Goal: Task Accomplishment & Management: Use online tool/utility

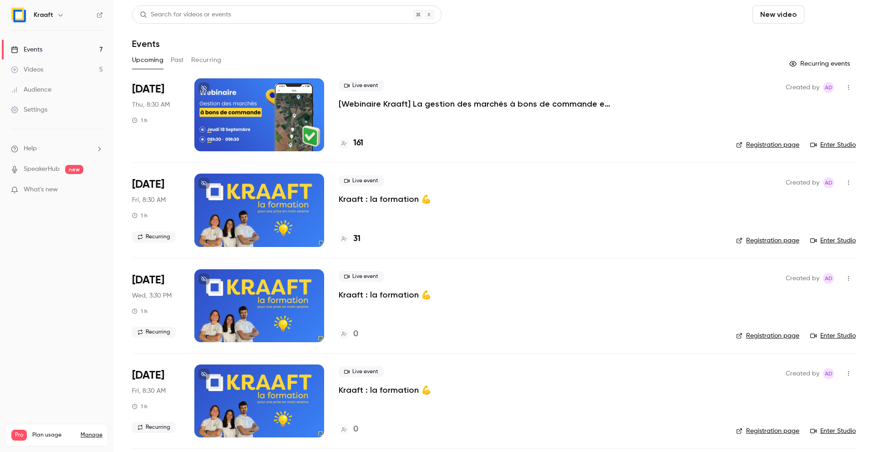
click at [844, 11] on button "Schedule" at bounding box center [832, 14] width 48 height 18
click at [558, 127] on div at bounding box center [437, 226] width 874 height 452
click at [528, 123] on div "Live event [Webinaire Kraaft] La gestion des marchés à bons de commande et des …" at bounding box center [530, 114] width 383 height 73
click at [356, 140] on h4 "161" at bounding box center [358, 143] width 10 height 12
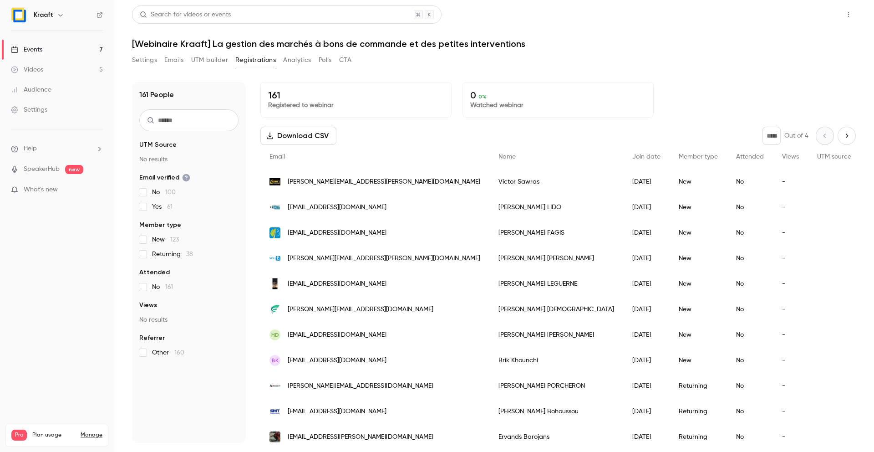
click at [819, 17] on button "Share" at bounding box center [816, 14] width 36 height 18
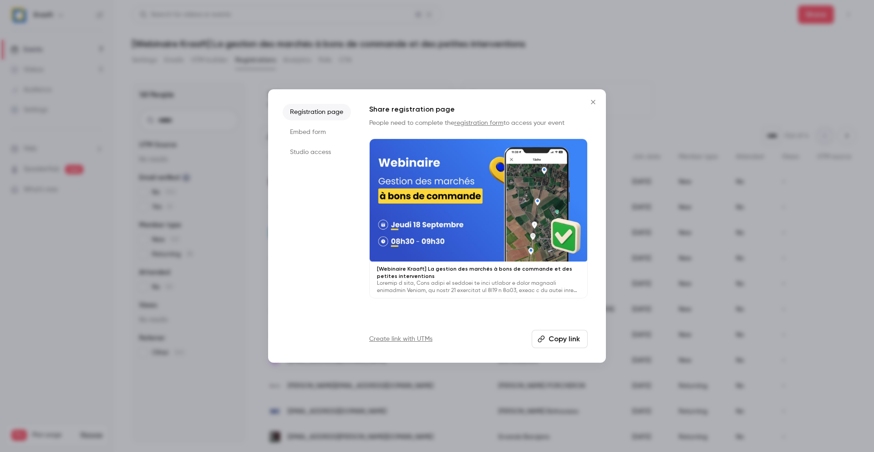
click at [566, 340] on button "Copy link" at bounding box center [560, 339] width 56 height 18
click at [595, 98] on button "Close" at bounding box center [593, 102] width 18 height 18
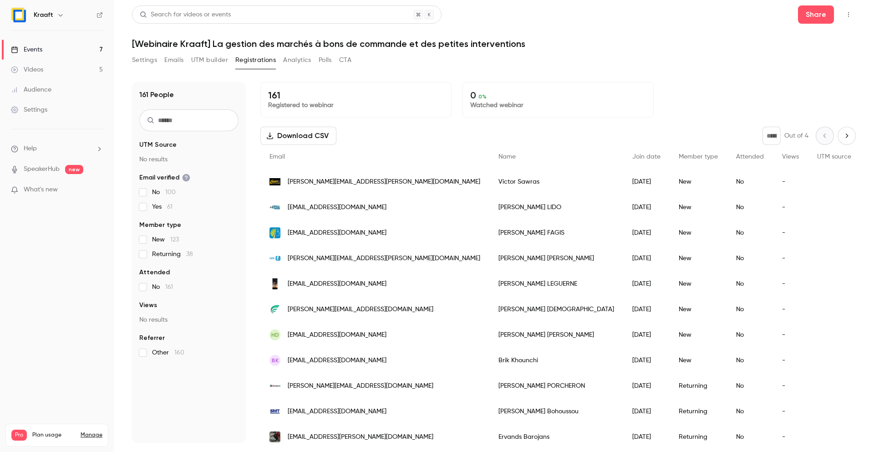
click at [26, 45] on div "Events" at bounding box center [26, 49] width 31 height 9
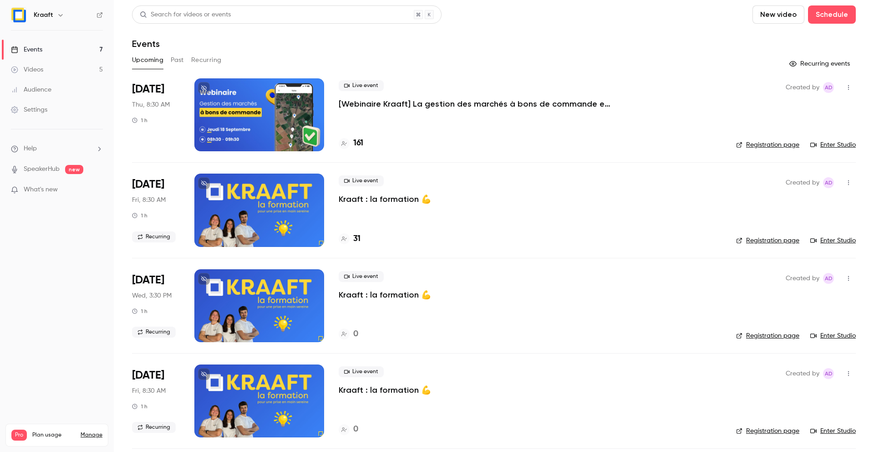
click at [407, 122] on div "Live event [Webinaire Kraaft] La gestion des marchés à bons de commande et des …" at bounding box center [530, 114] width 383 height 73
click at [503, 122] on div "Live event [Webinaire Kraaft] La gestion des marchés à bons de commande et des …" at bounding box center [530, 114] width 383 height 73
click at [498, 102] on p "[Webinaire Kraaft] La gestion des marchés à bons de commande et des petites int…" at bounding box center [475, 103] width 273 height 11
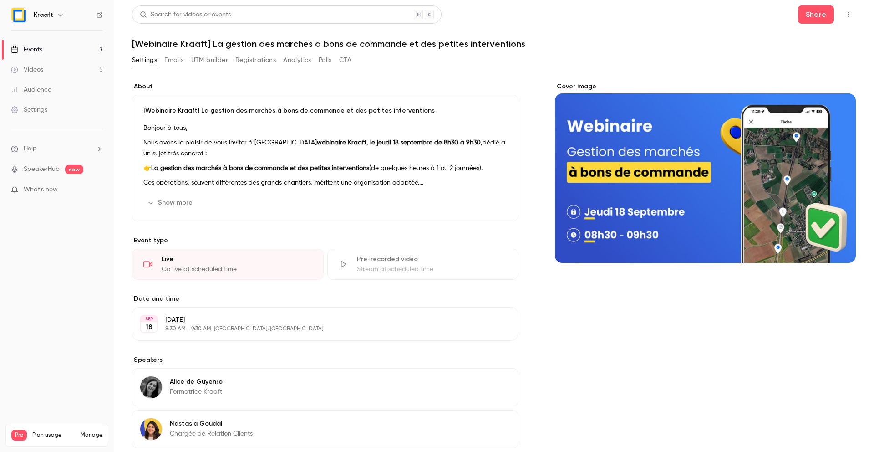
click at [846, 19] on button "button" at bounding box center [848, 14] width 15 height 15
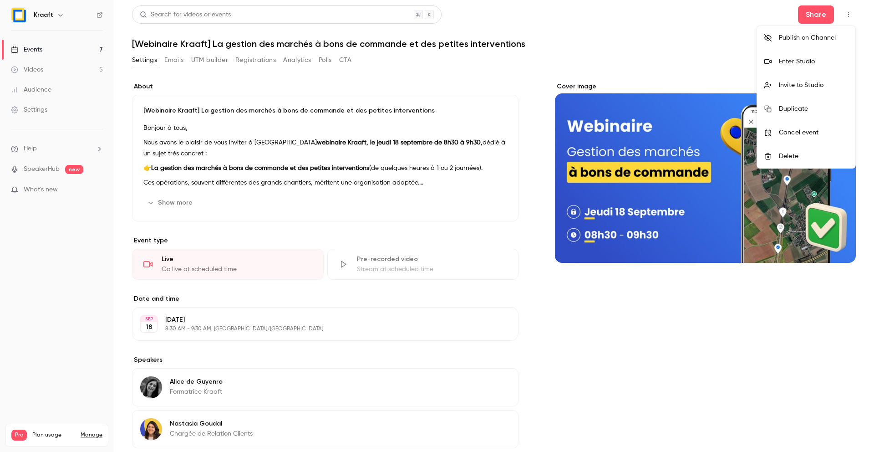
click at [792, 64] on div "Enter Studio" at bounding box center [813, 61] width 69 height 9
